Goal: Task Accomplishment & Management: Use online tool/utility

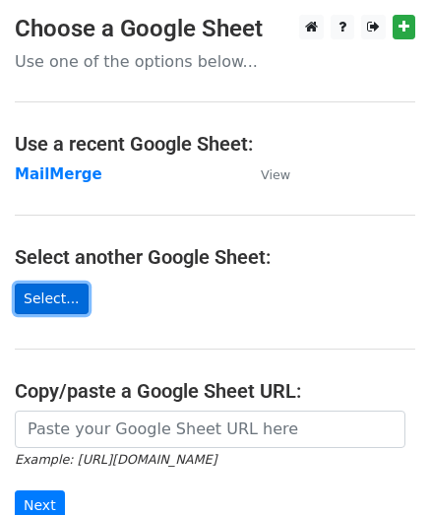
click at [21, 302] on link "Select..." at bounding box center [52, 299] width 74 height 31
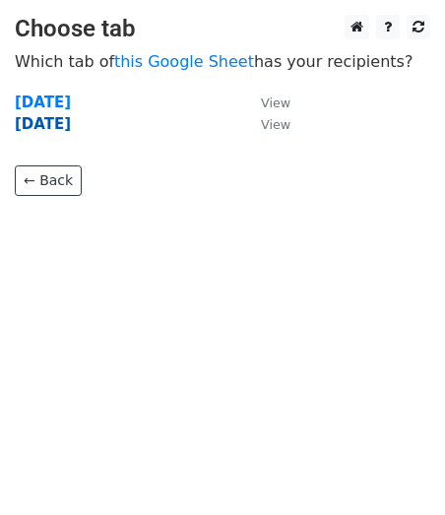
click at [67, 127] on strong "02/09/2025" at bounding box center [43, 124] width 56 height 18
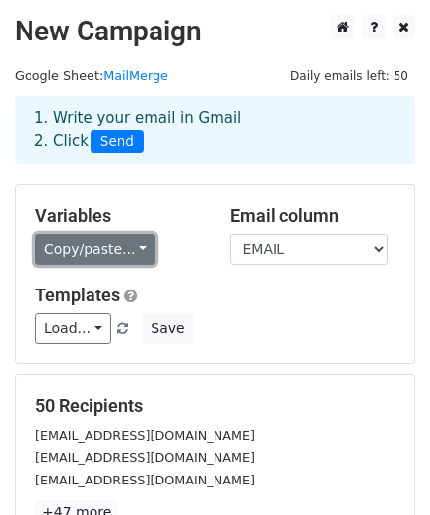
click at [93, 242] on link "Copy/paste..." at bounding box center [95, 249] width 120 height 31
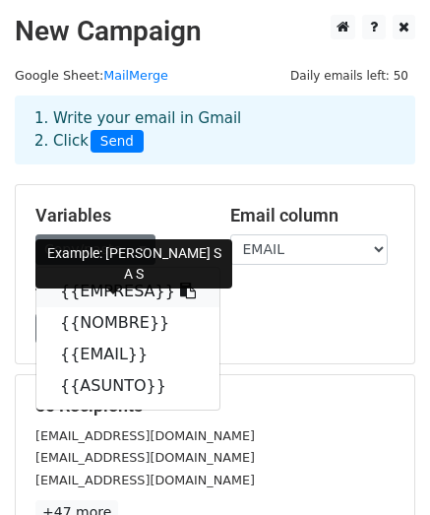
click at [98, 285] on link "{{EMPRESA}}" at bounding box center [127, 292] width 183 height 32
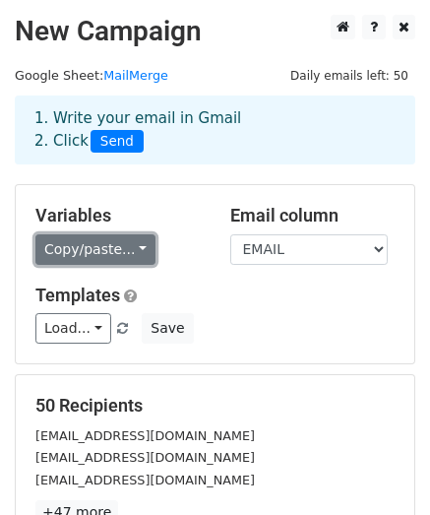
click at [77, 241] on link "Copy/paste..." at bounding box center [95, 249] width 120 height 31
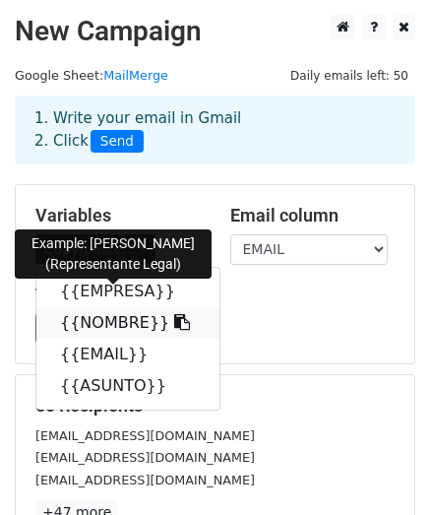
click at [93, 321] on link "{{NOMBRE}}" at bounding box center [127, 323] width 183 height 32
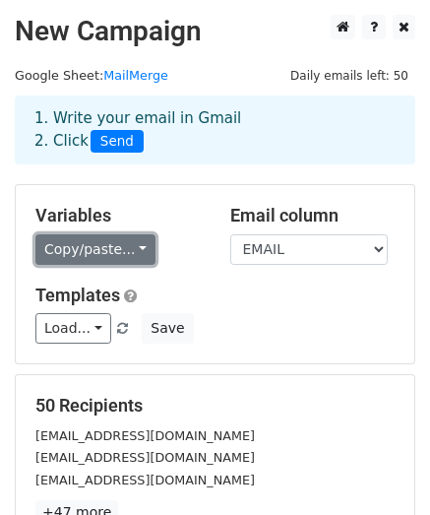
click at [97, 253] on link "Copy/paste..." at bounding box center [95, 249] width 120 height 31
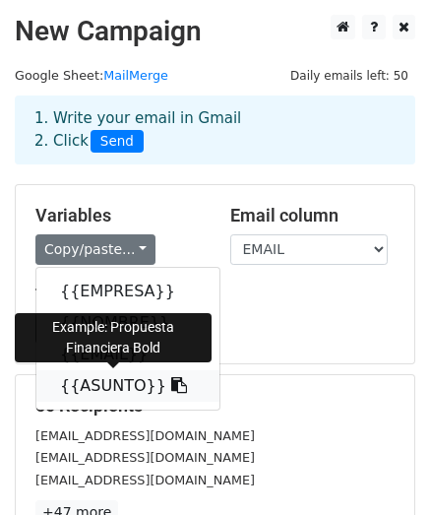
click at [98, 385] on link "{{ASUNTO}}" at bounding box center [127, 386] width 183 height 32
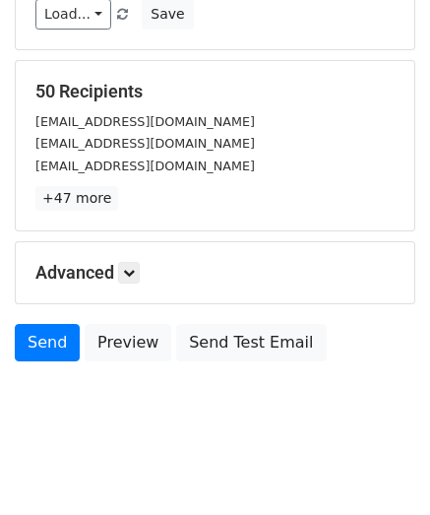
scroll to position [324, 0]
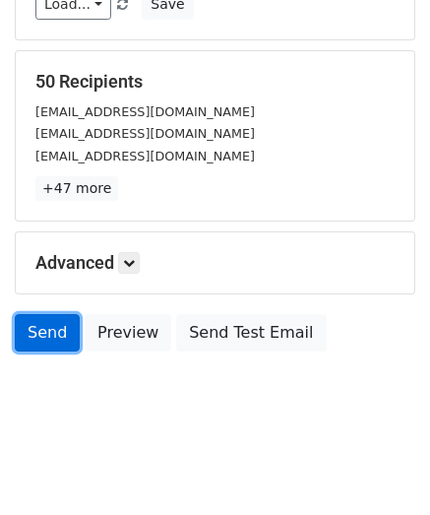
click at [30, 326] on link "Send" at bounding box center [47, 332] width 65 height 37
